Goal: Entertainment & Leisure: Consume media (video, audio)

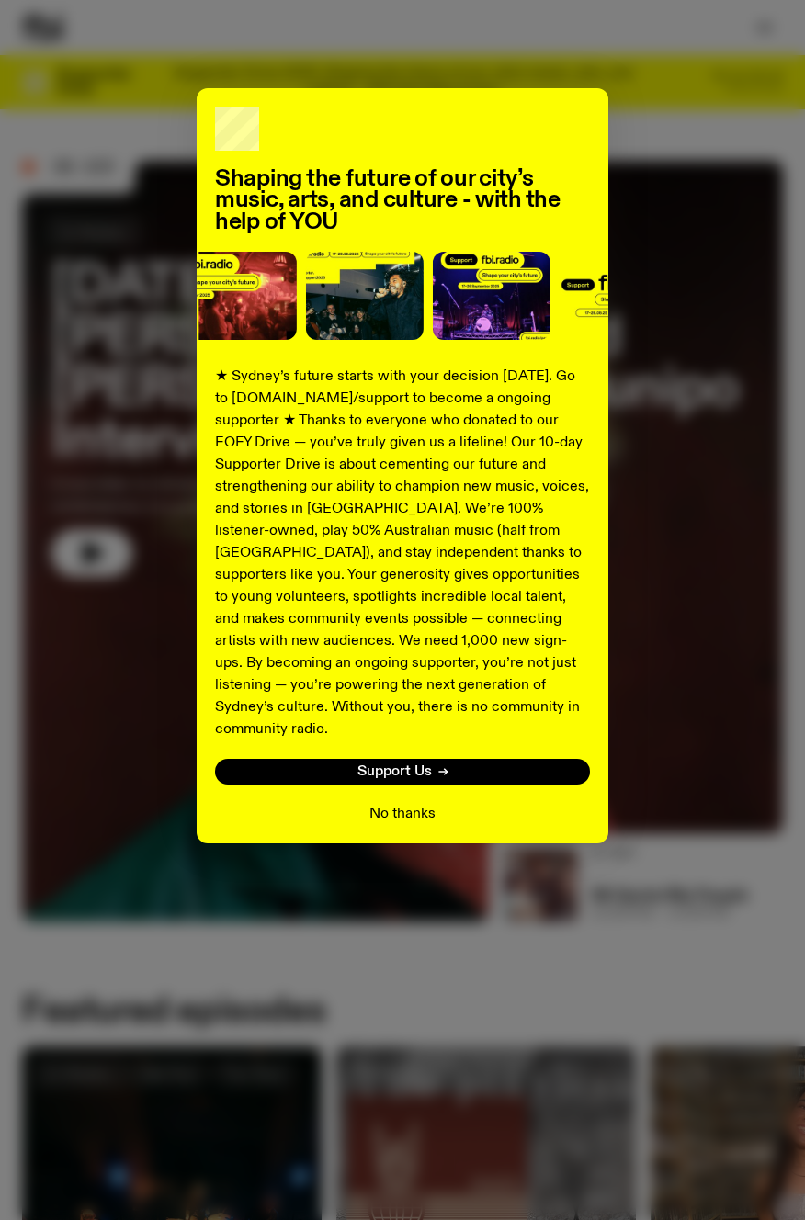
click at [410, 803] on button "No thanks" at bounding box center [402, 814] width 66 height 22
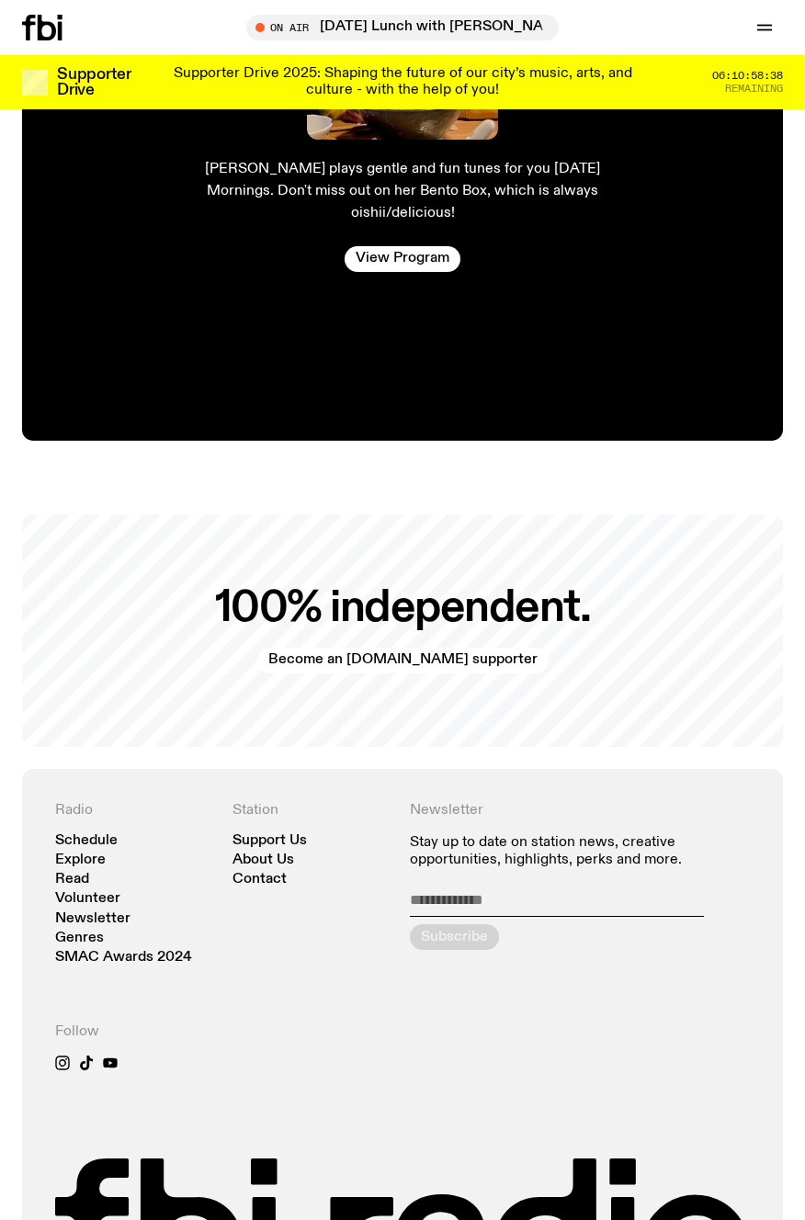
scroll to position [3655, 0]
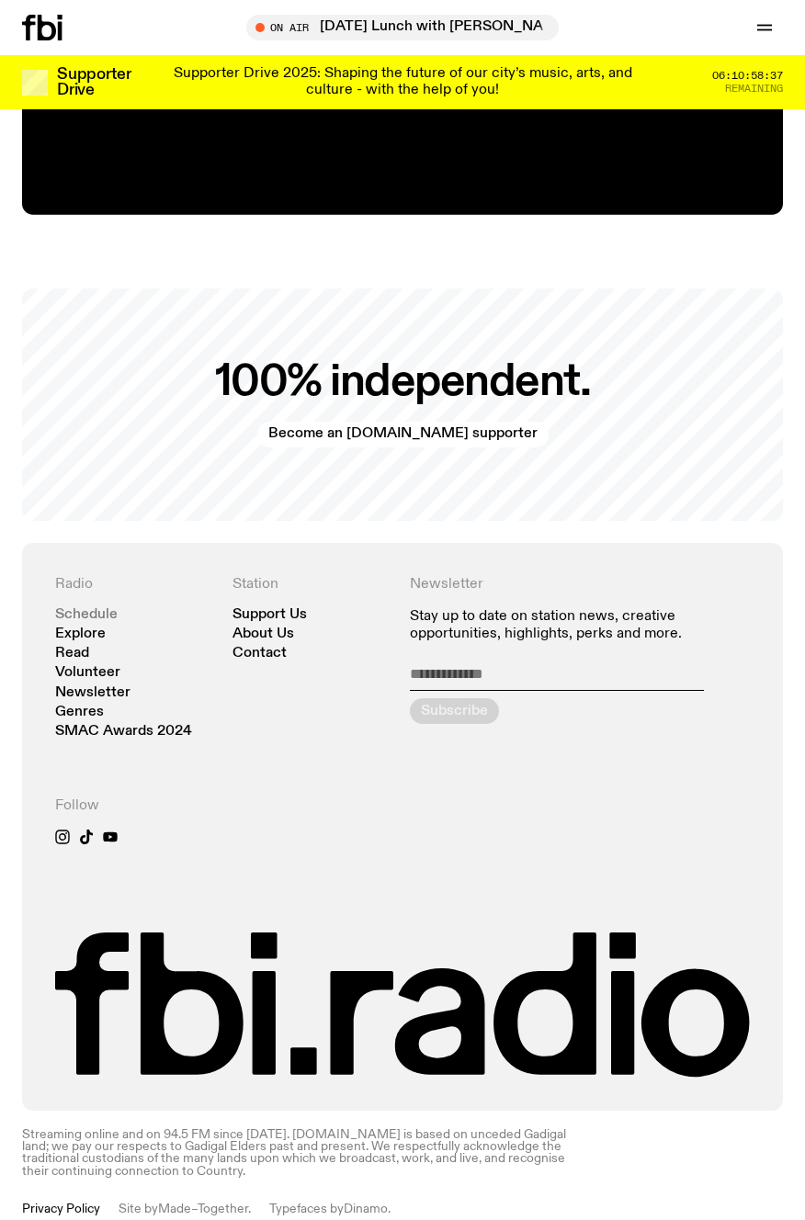
click at [108, 608] on link "Schedule" at bounding box center [86, 615] width 62 height 14
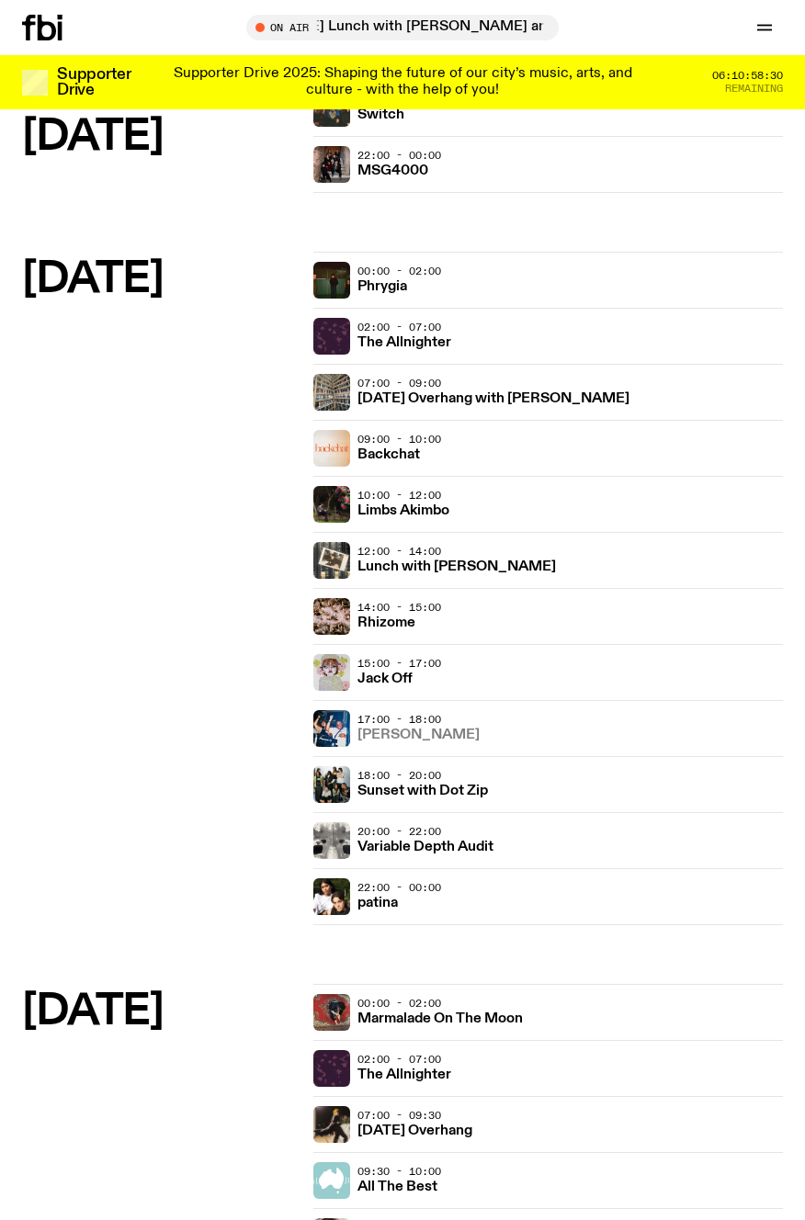
click at [391, 737] on h3 "[PERSON_NAME]" at bounding box center [418, 736] width 122 height 14
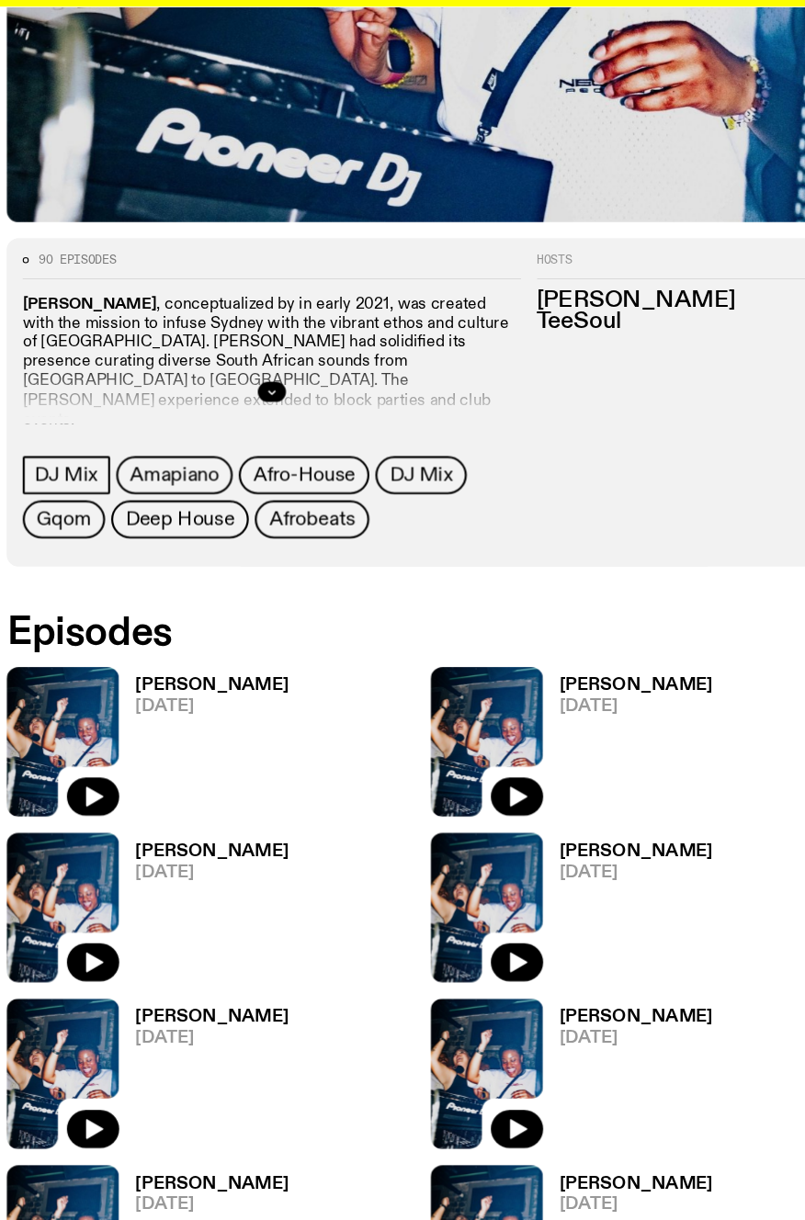
scroll to position [511, 0]
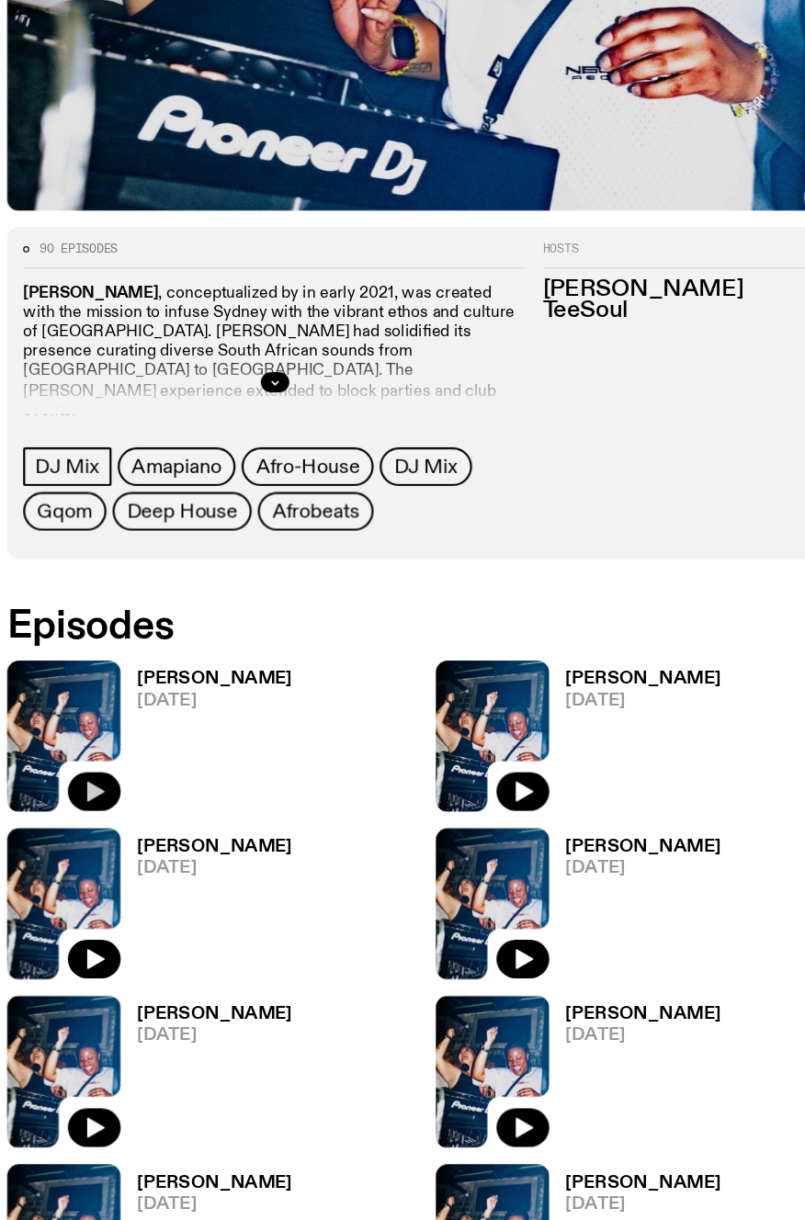
click at [106, 830] on icon "button" at bounding box center [103, 830] width 16 height 18
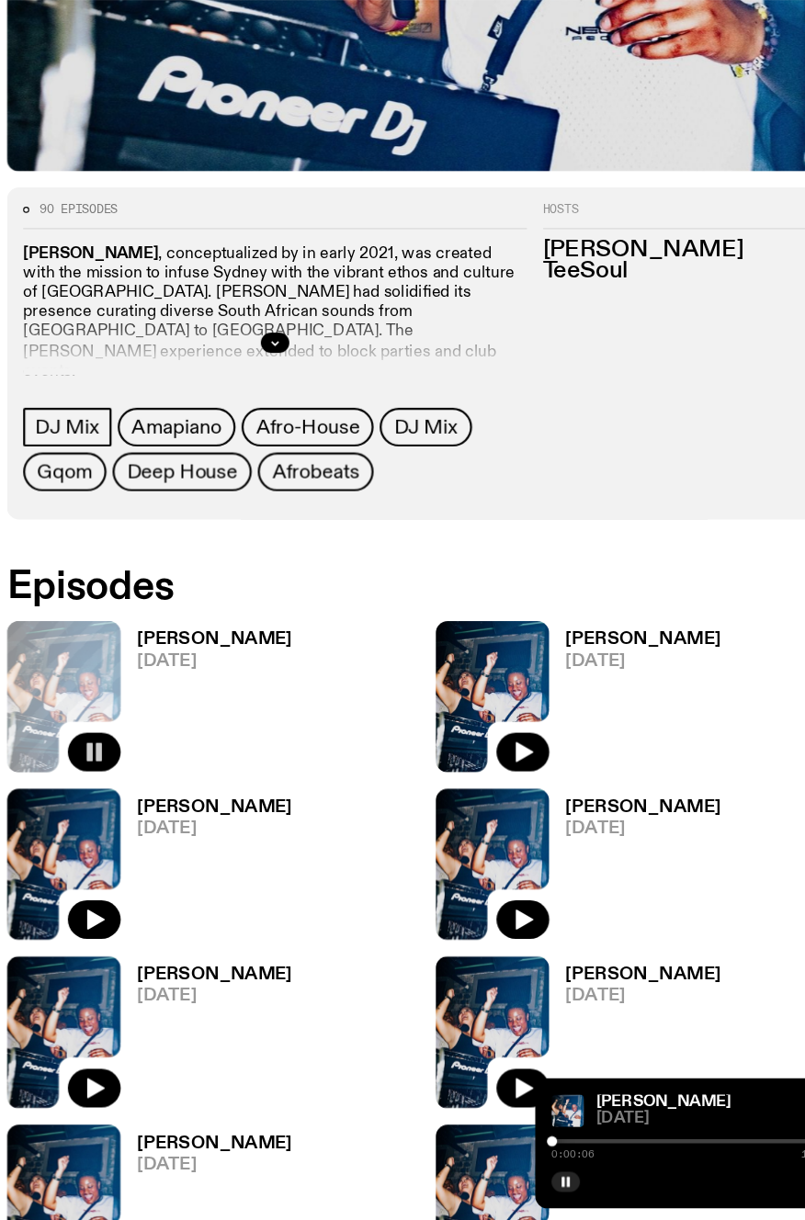
scroll to position [548, 0]
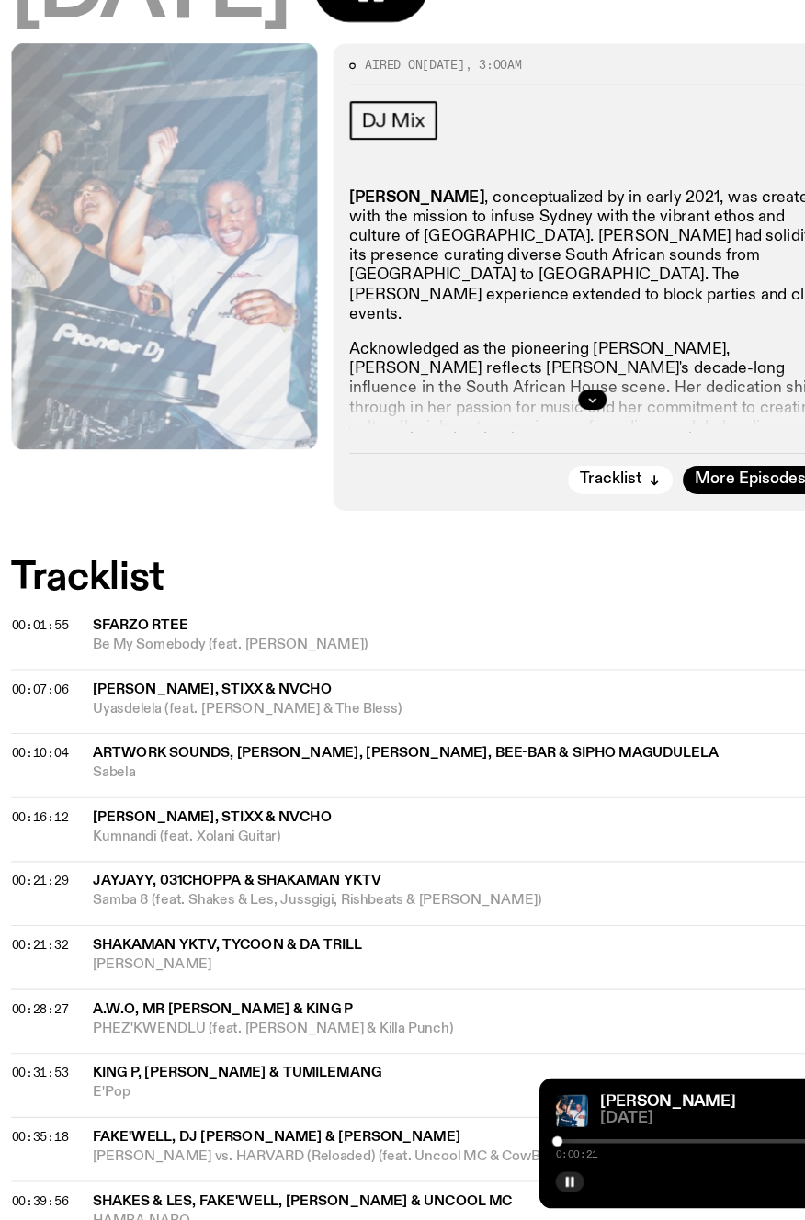
scroll to position [183, 0]
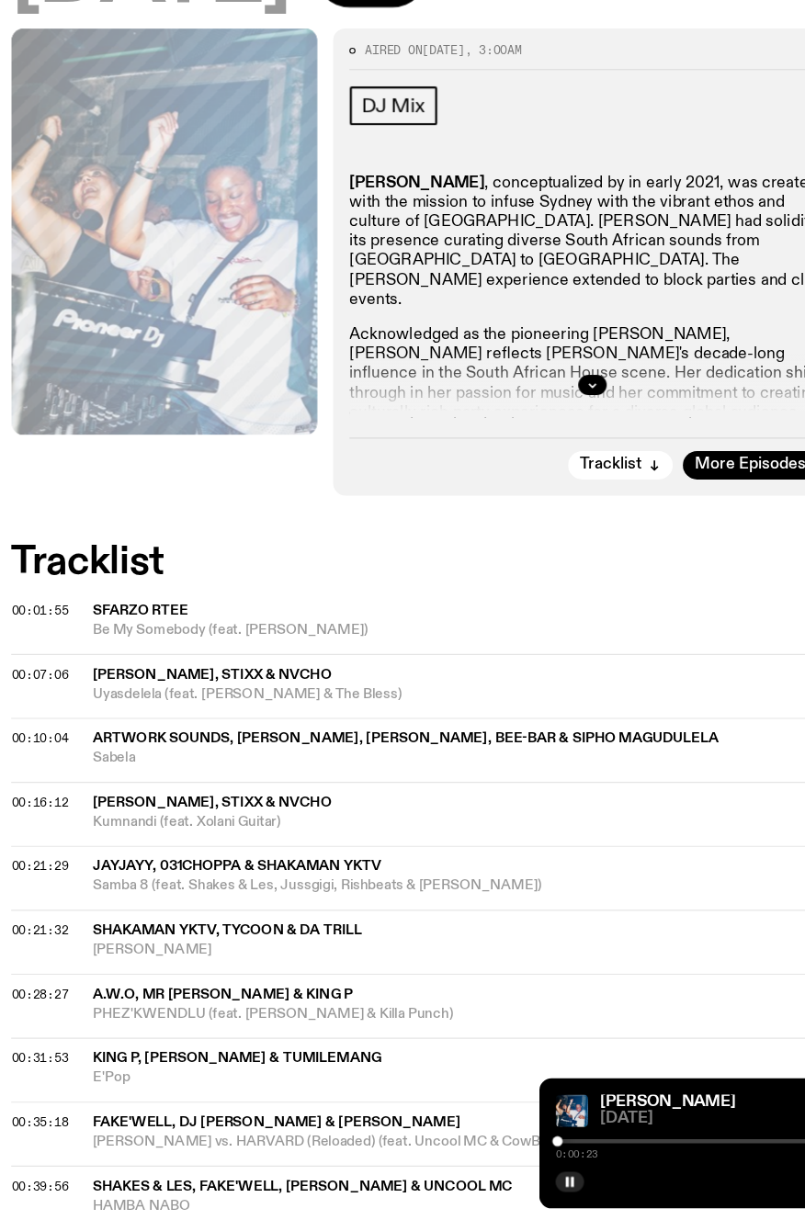
click at [122, 664] on span "Sfarzo Rtee" at bounding box center [139, 668] width 86 height 13
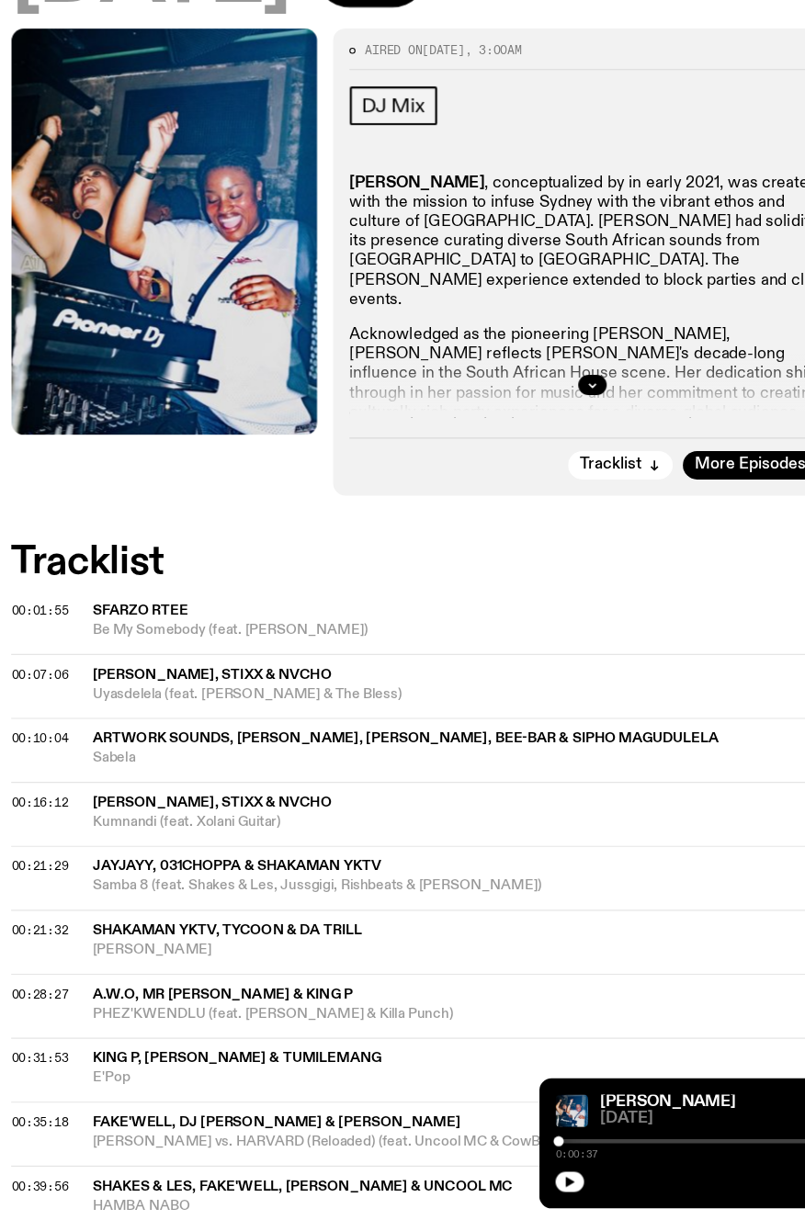
click at [149, 725] on span "[PERSON_NAME], Stixx & Nvcho" at bounding box center [204, 726] width 216 height 13
click at [184, 780] on span "Artwork Sounds, [PERSON_NAME], [PERSON_NAME], Bee-Bar & Sipho Magudulela" at bounding box center [379, 783] width 566 height 13
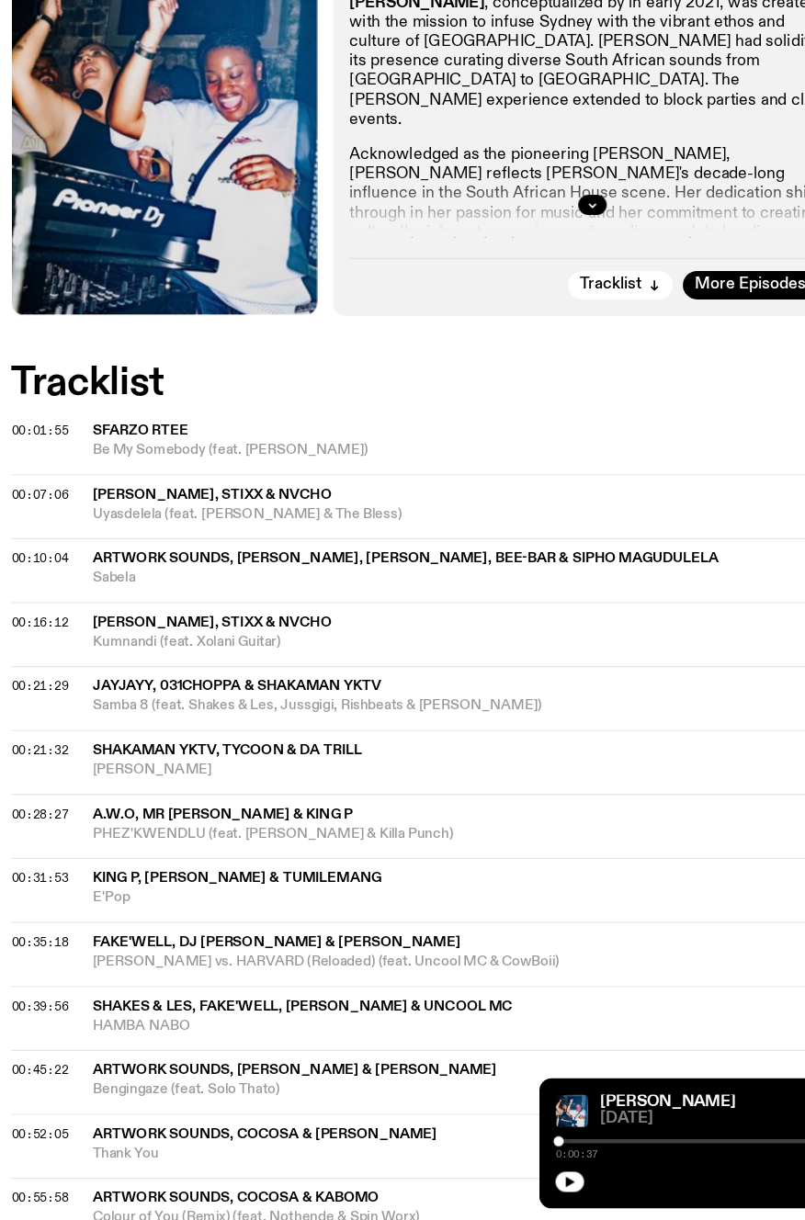
scroll to position [357, 0]
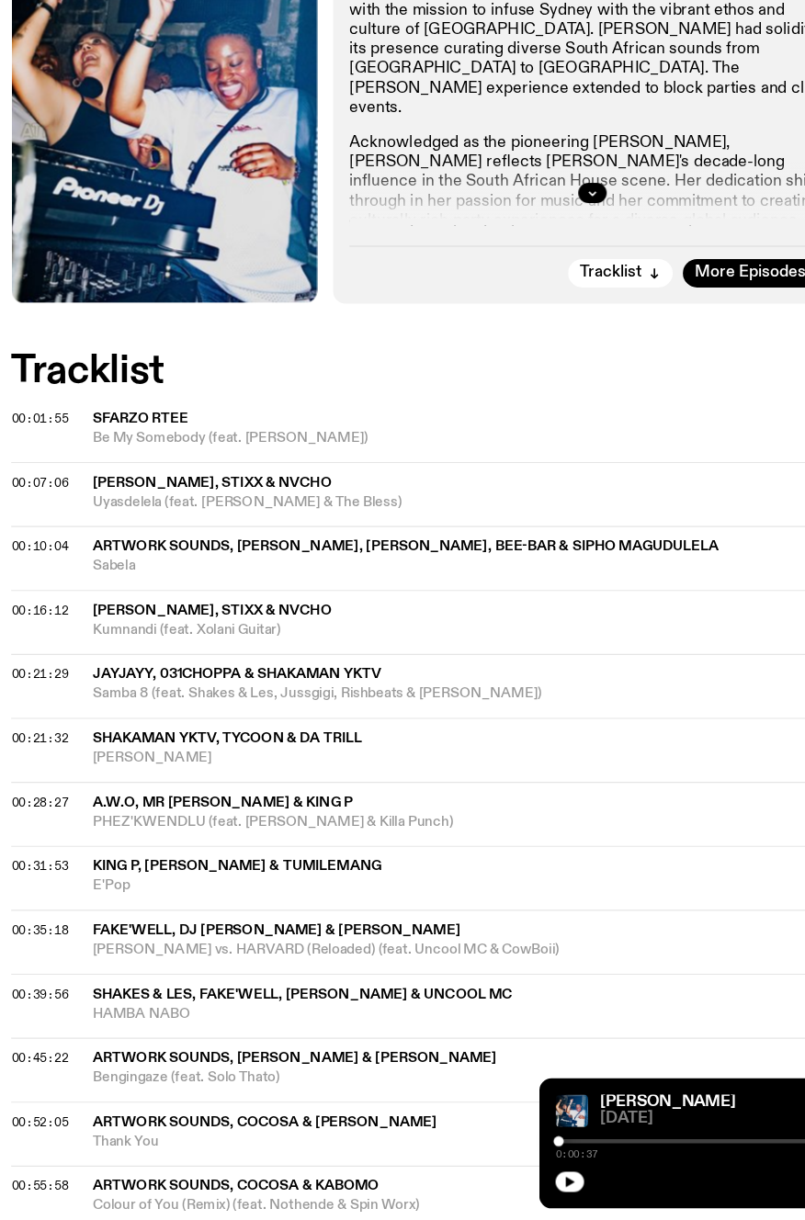
click at [148, 681] on span "Kumnandi (feat. Xolani Guitar)" at bounding box center [439, 685] width 687 height 17
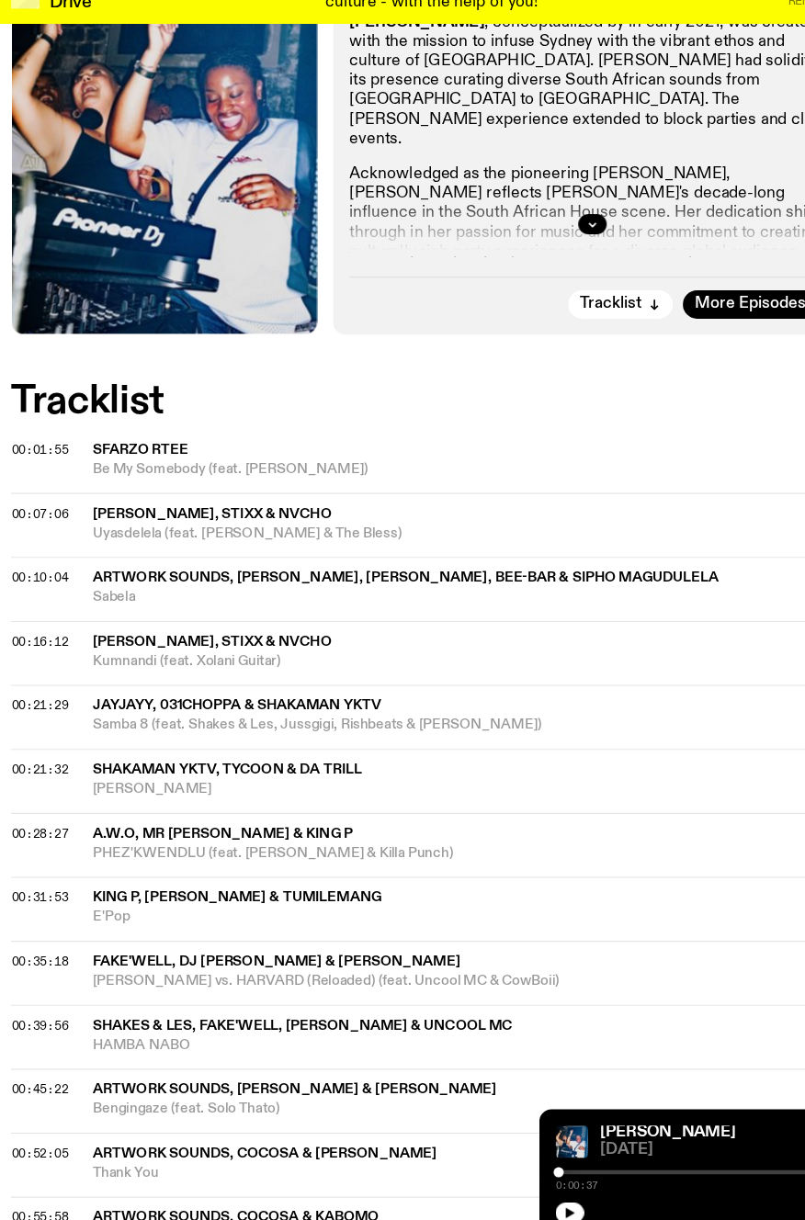
click at [188, 731] on span "JayJayy, 031CHOPPA & ShakaMan YKTV" at bounding box center [226, 726] width 261 height 13
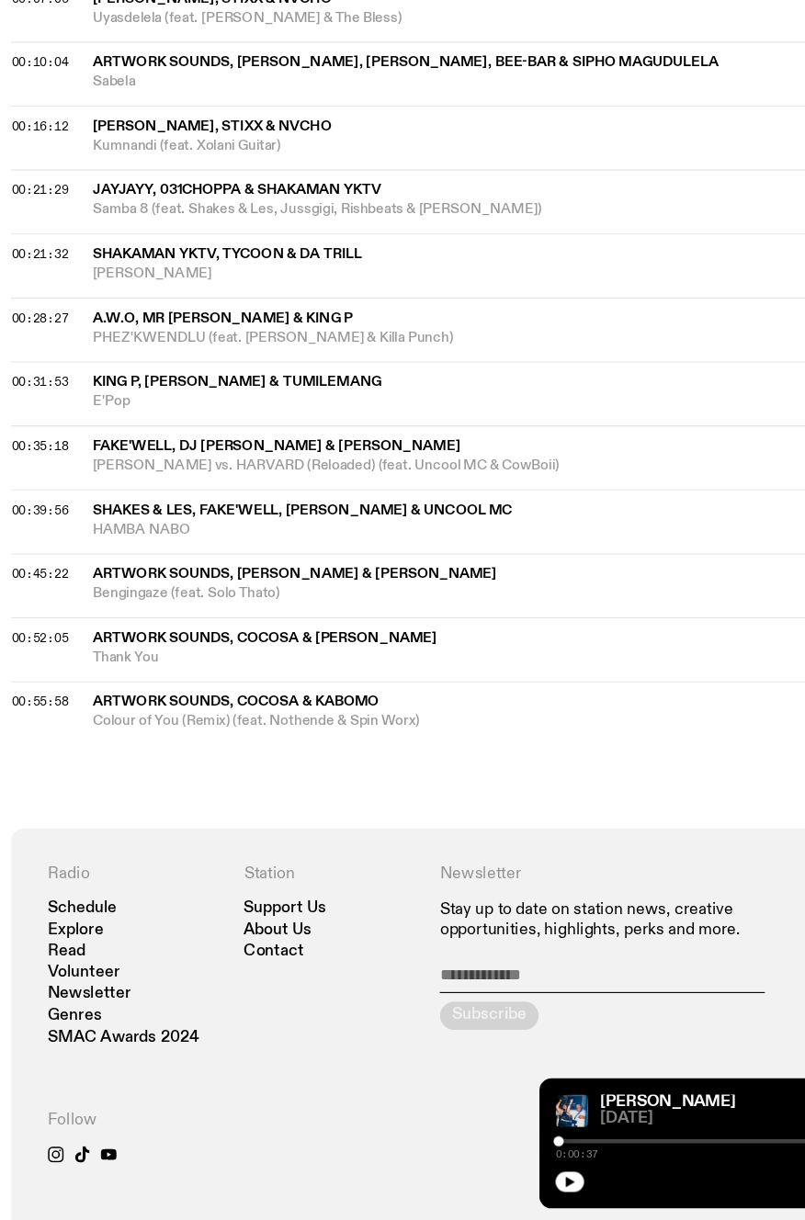
scroll to position [800, 0]
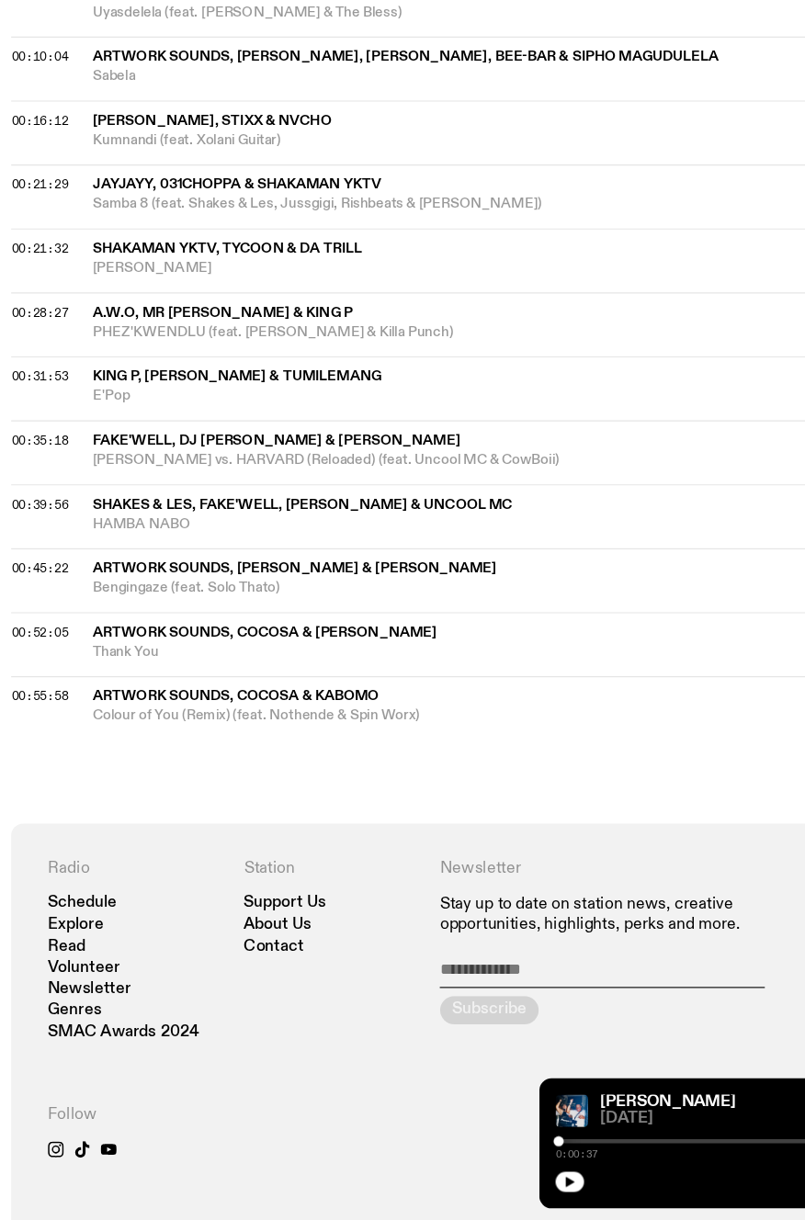
click at [494, 884] on div "Radio Schedule Explore Read Volunteer Newsletter Genres SMAC Awards 2024 Statio…" at bounding box center [402, 1145] width 761 height 568
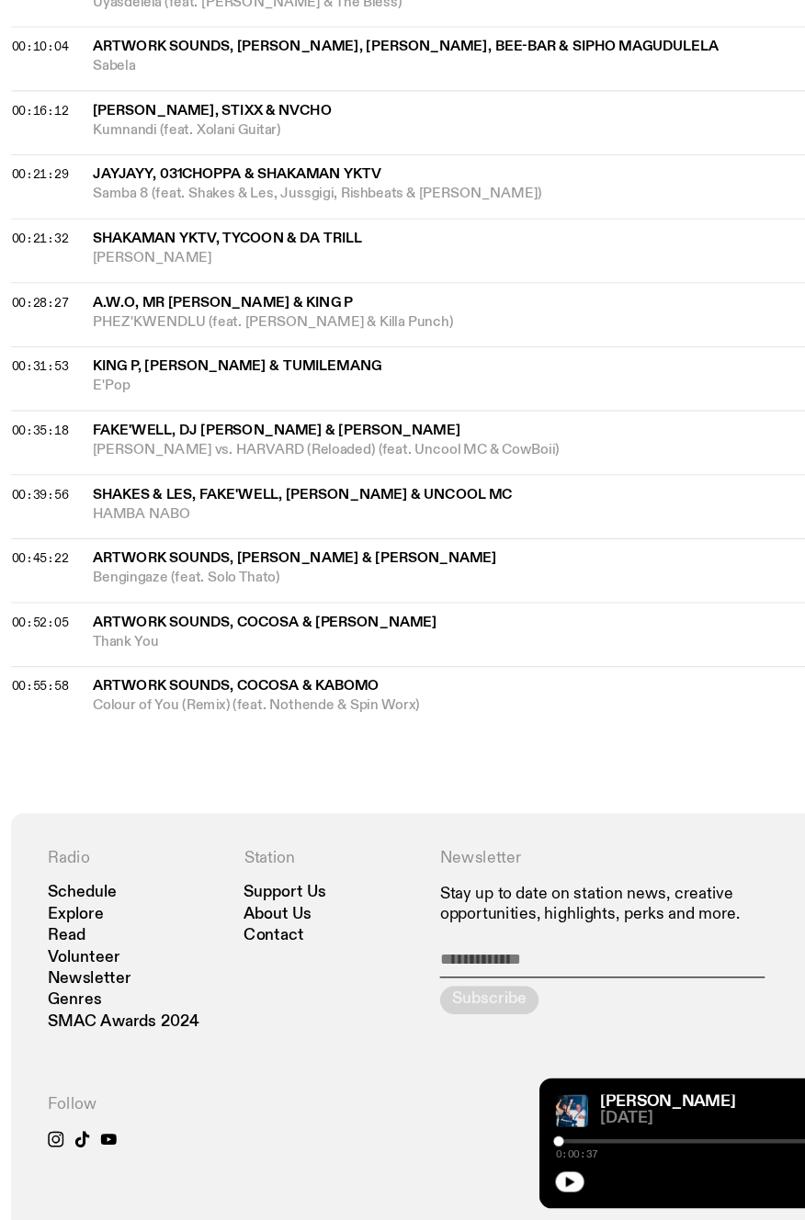
scroll to position [809, 0]
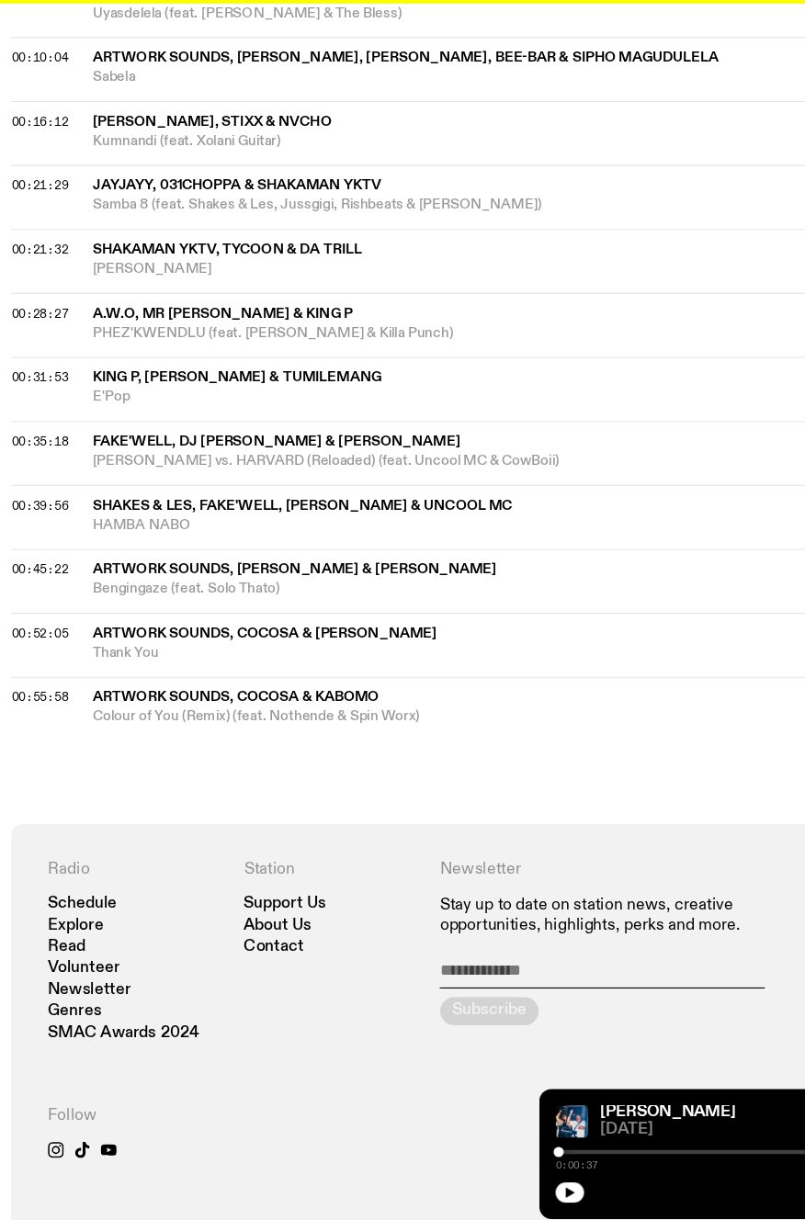
click at [137, 575] on span "HAMBA NABO" at bounding box center [439, 581] width 687 height 17
